Goal: Transaction & Acquisition: Purchase product/service

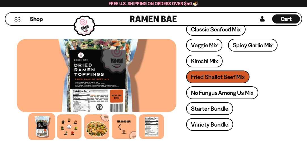
scroll to position [136, 0]
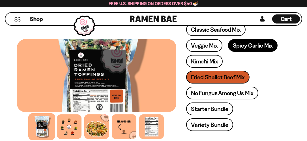
click at [244, 47] on link "Spicy Garlic Mix" at bounding box center [252, 45] width 49 height 13
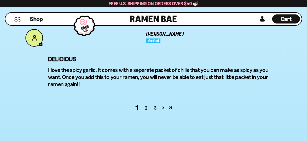
scroll to position [2365, 0]
